Goal: Information Seeking & Learning: Learn about a topic

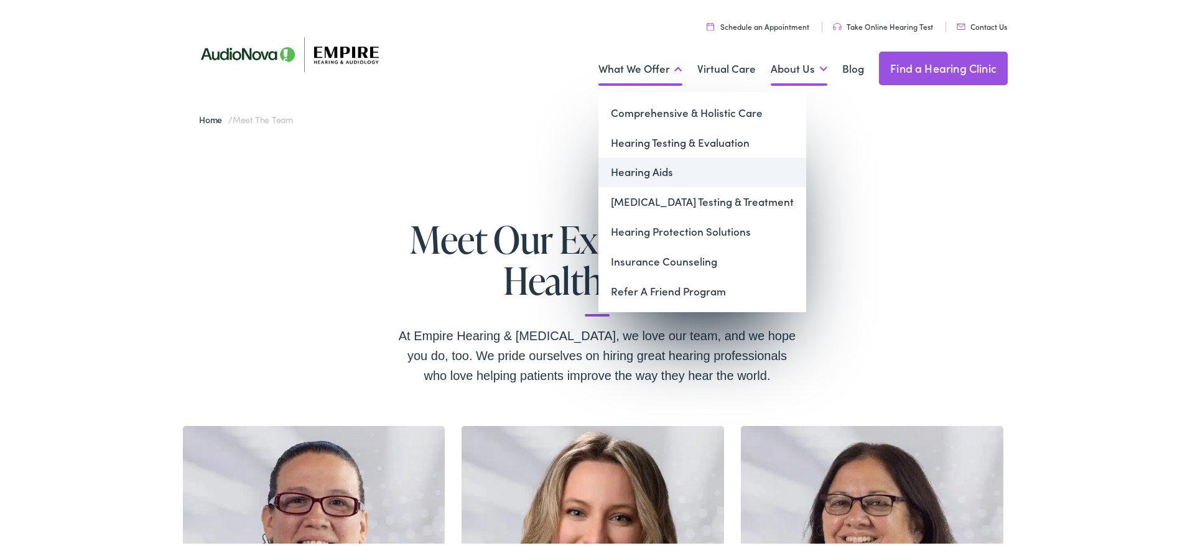
click at [627, 172] on link "Hearing Aids" at bounding box center [703, 171] width 208 height 30
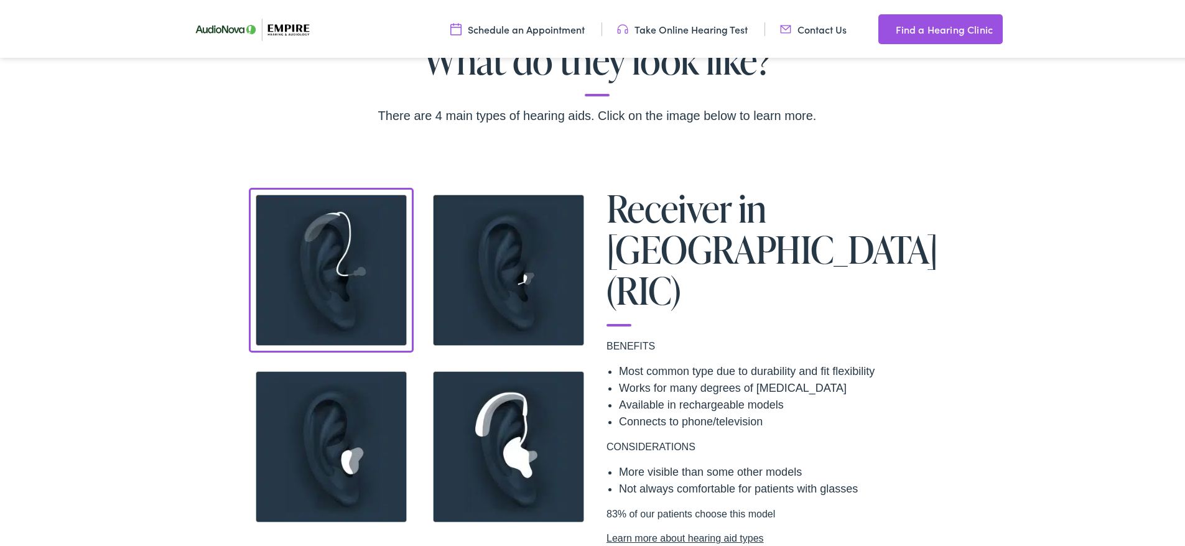
scroll to position [1120, 0]
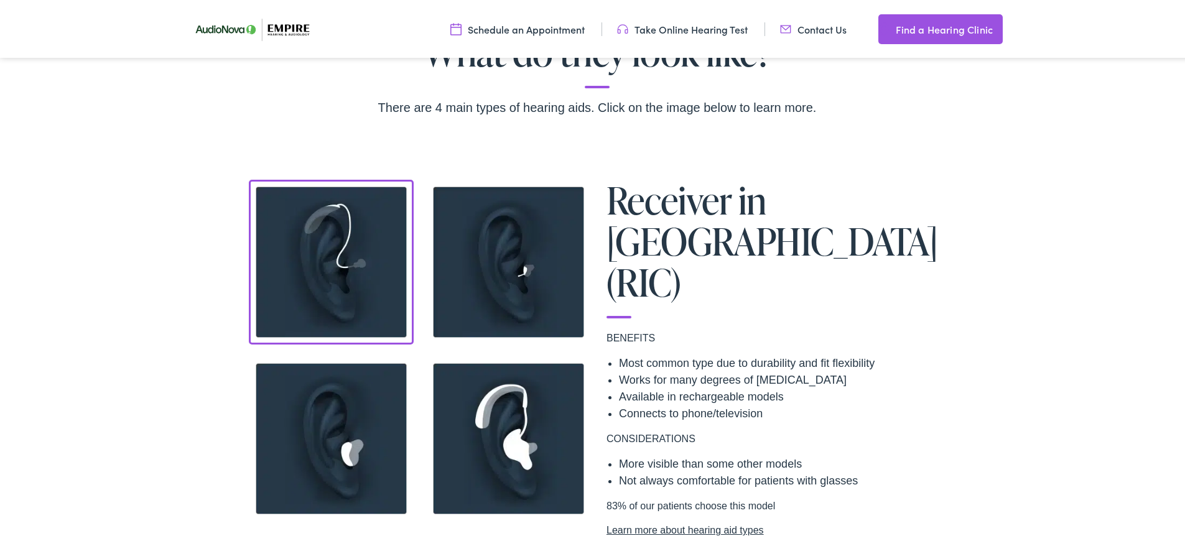
click at [521, 215] on img at bounding box center [508, 260] width 165 height 165
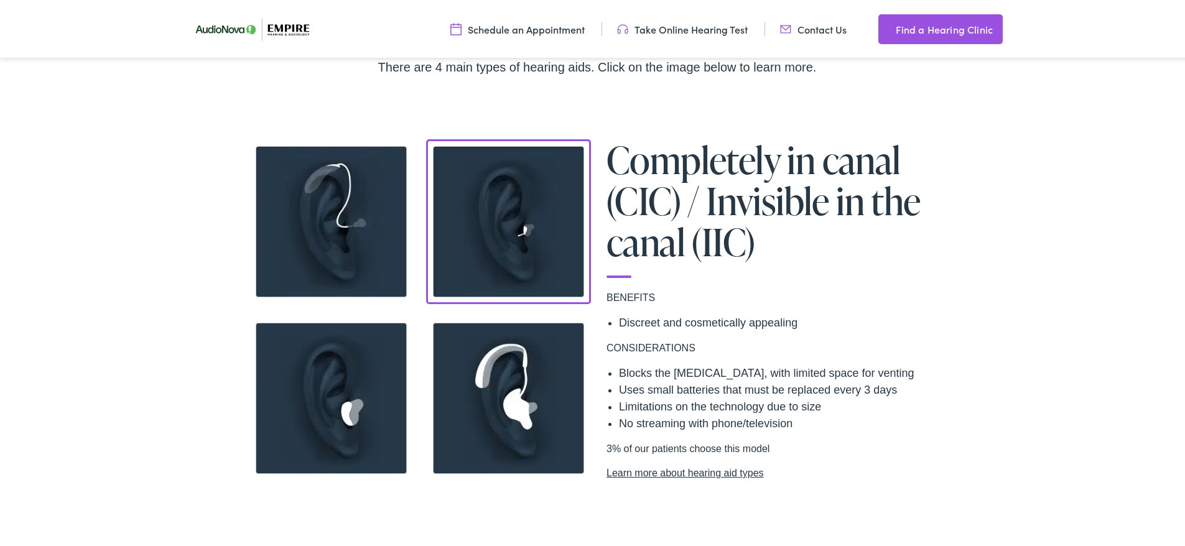
scroll to position [1182, 0]
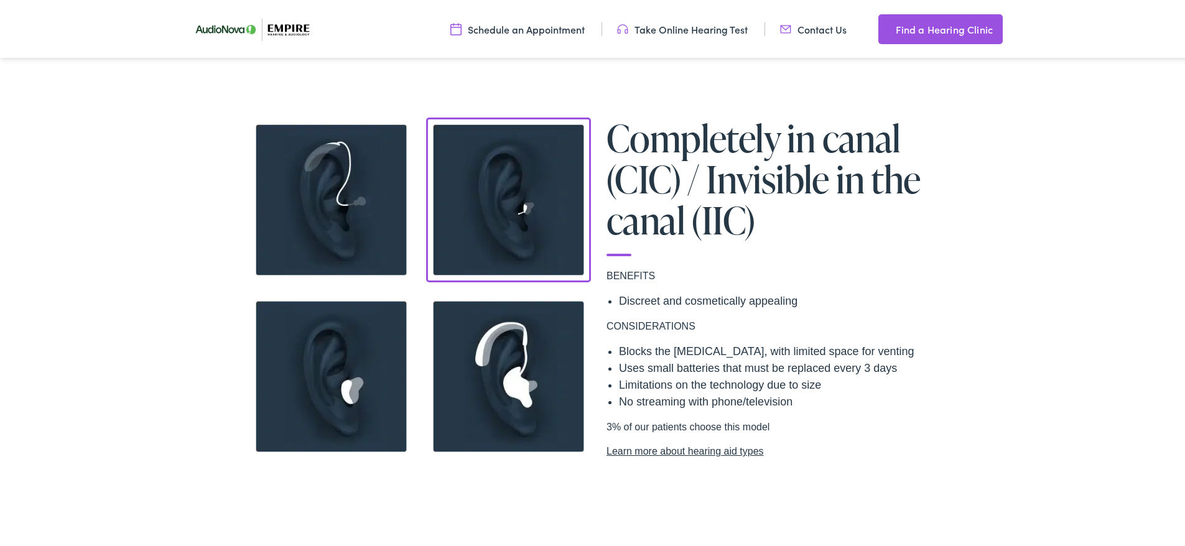
click at [372, 224] on img at bounding box center [331, 198] width 165 height 165
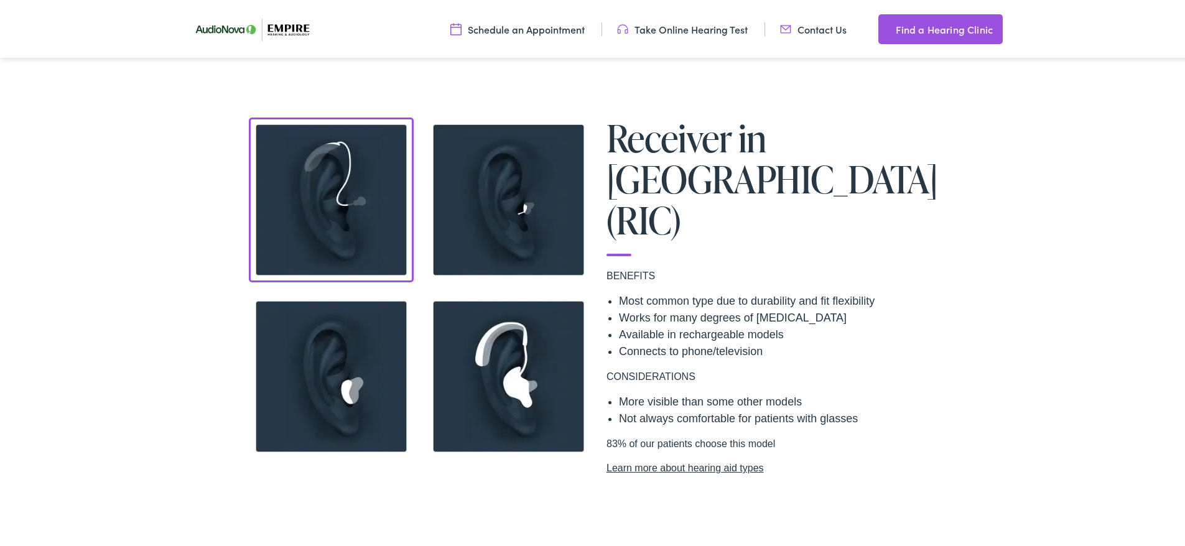
click at [369, 342] on img at bounding box center [331, 374] width 165 height 165
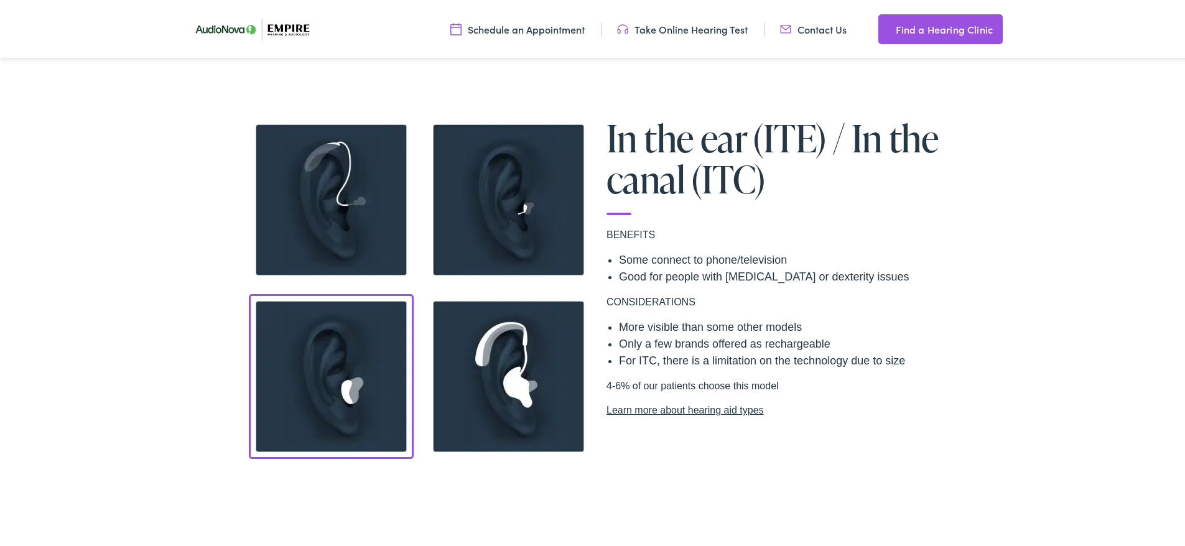
click at [497, 357] on img at bounding box center [508, 374] width 165 height 165
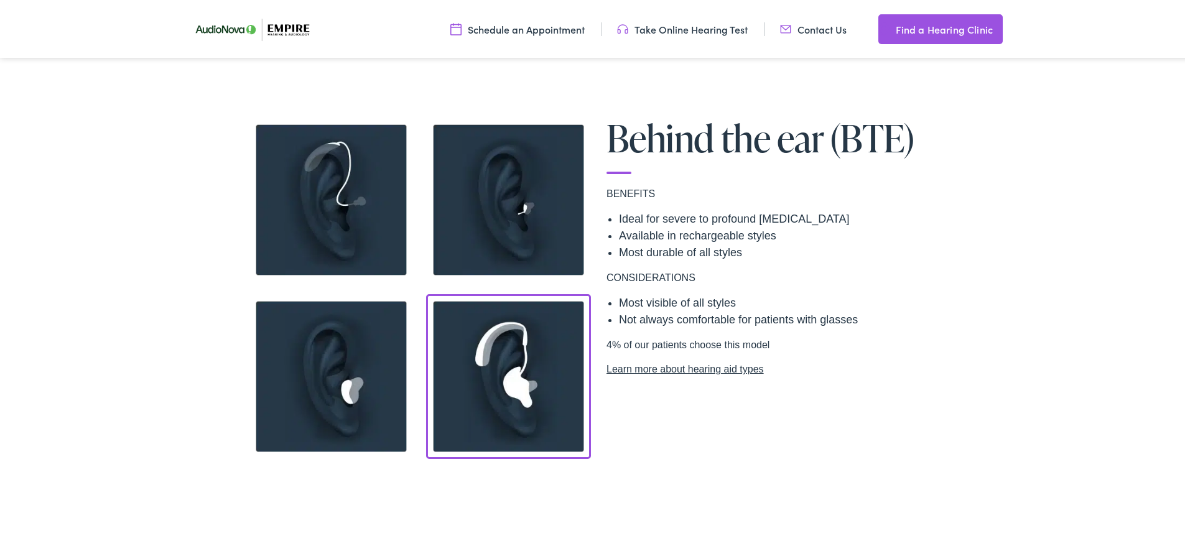
click at [484, 231] on img at bounding box center [508, 198] width 165 height 165
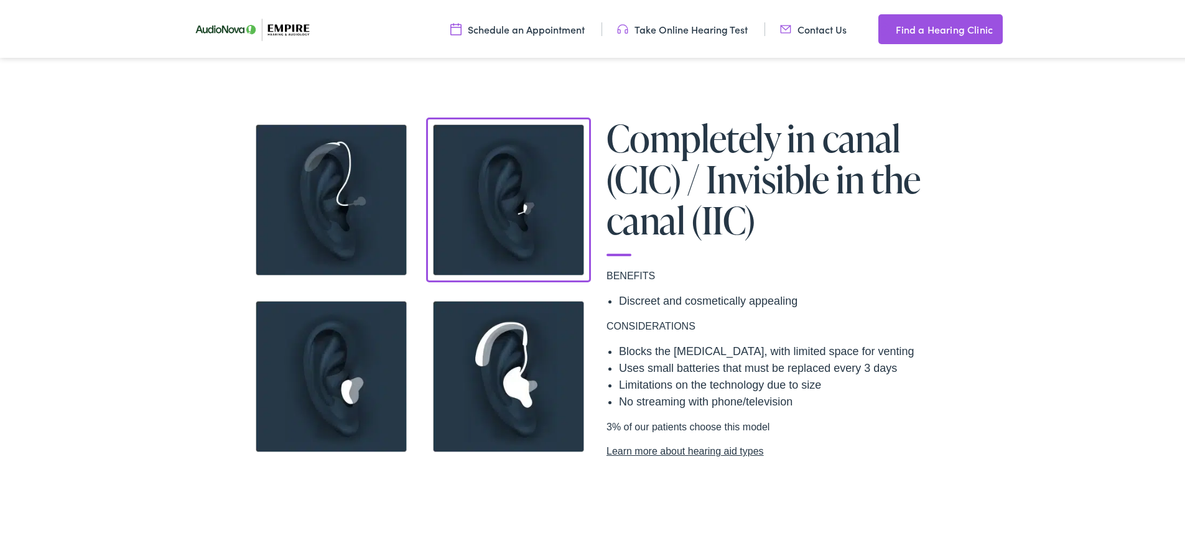
click at [342, 220] on img at bounding box center [331, 198] width 165 height 165
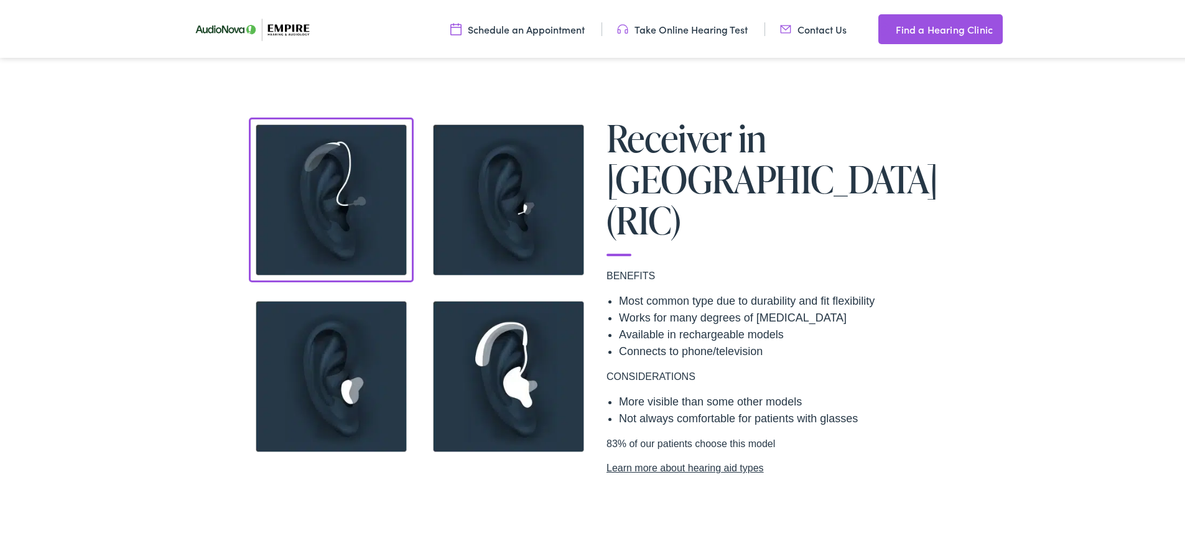
click at [507, 245] on img at bounding box center [508, 198] width 165 height 165
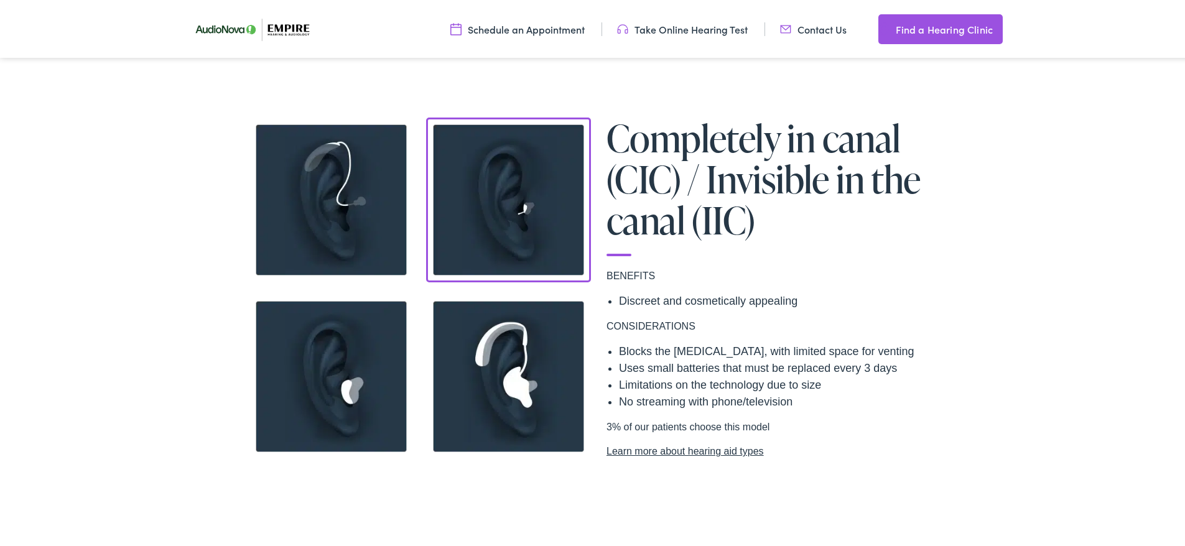
click at [652, 449] on link "Learn more about hearing aid types" at bounding box center [775, 449] width 336 height 15
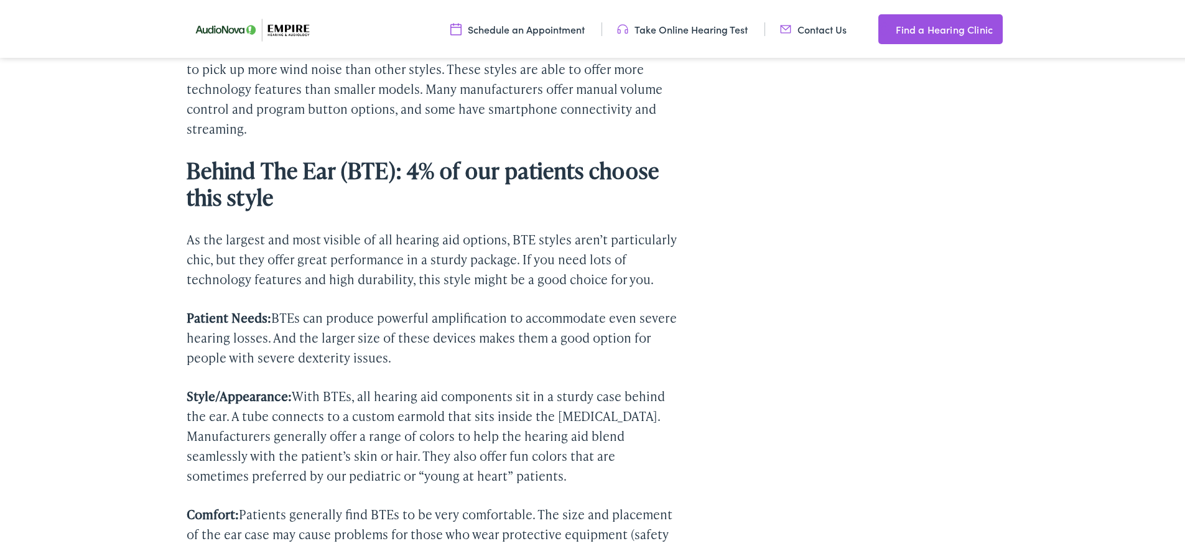
scroll to position [3112, 0]
